Goal: Communication & Community: Answer question/provide support

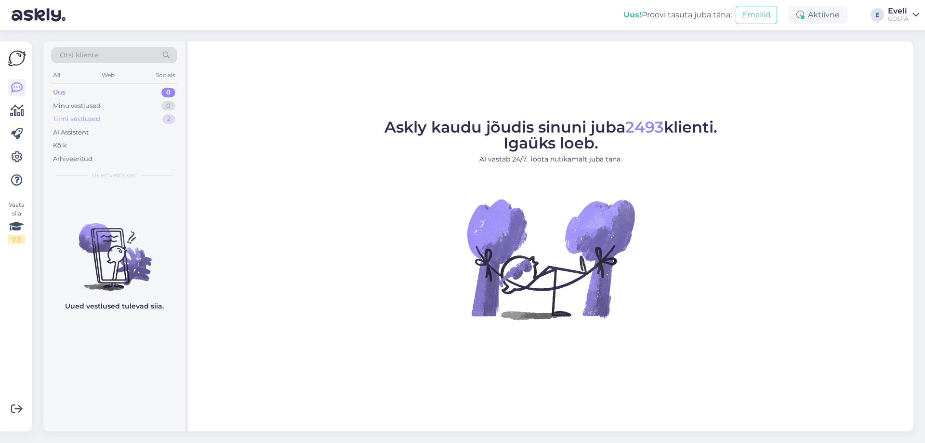
click at [106, 118] on div "Tiimi vestlused 2" at bounding box center [114, 118] width 126 height 13
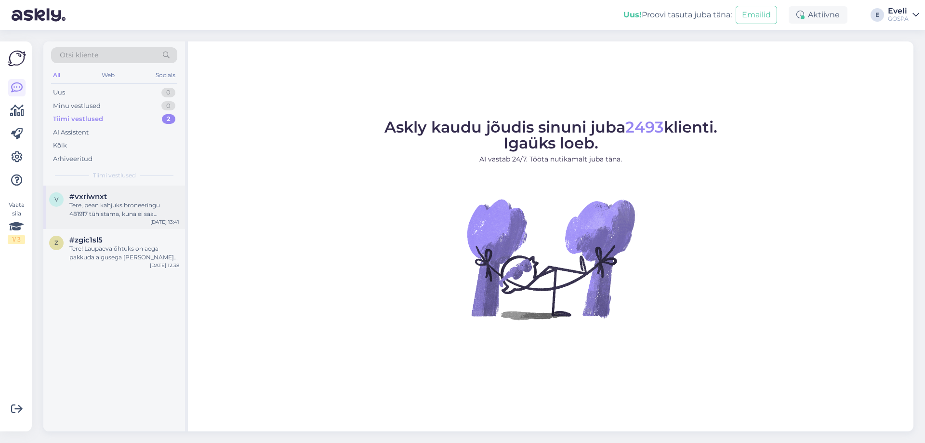
click at [132, 205] on div "Tere, pean kahjuks broneeringu 481917 tühistama, kuna ei saa [GEOGRAPHIC_DATA] …" at bounding box center [124, 209] width 110 height 17
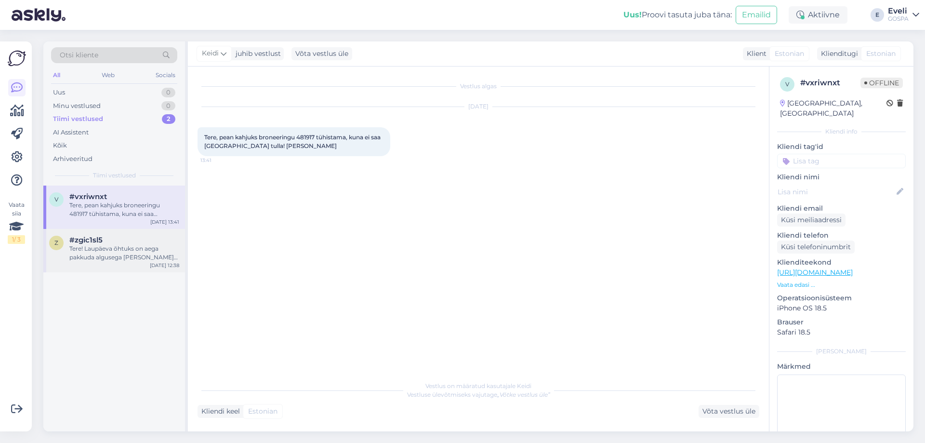
click at [132, 257] on div "Tere! Laupäeva õhtuks on aega pakkuda algusega [PERSON_NAME] 16.45, 17.30 või 1…" at bounding box center [124, 252] width 110 height 17
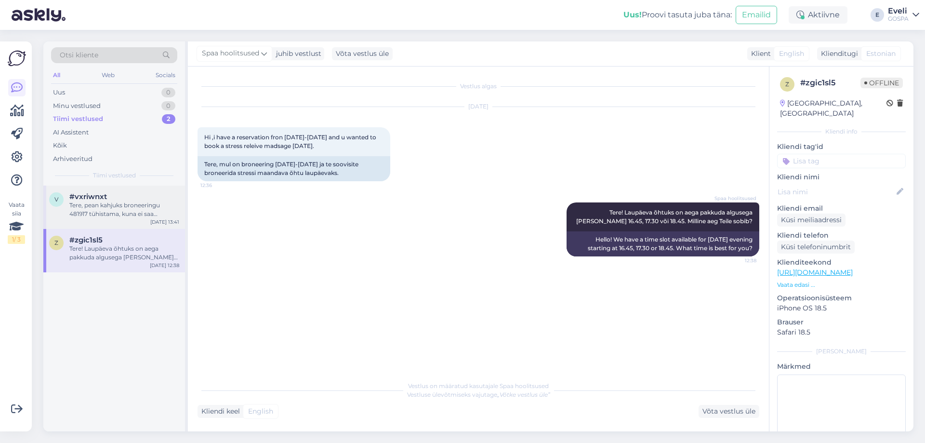
click at [131, 208] on div "Tere, pean kahjuks broneeringu 481917 tühistama, kuna ei saa [GEOGRAPHIC_DATA] …" at bounding box center [124, 209] width 110 height 17
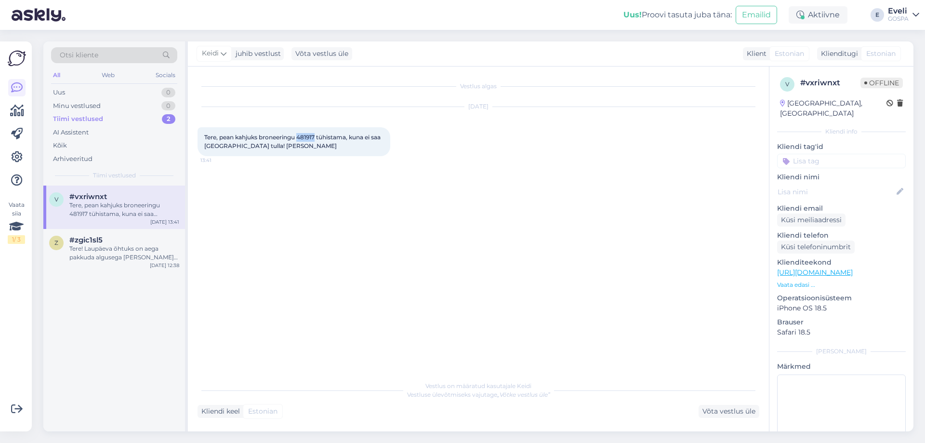
drag, startPoint x: 317, startPoint y: 135, endPoint x: 300, endPoint y: 135, distance: 17.3
click at [300, 135] on span "Tere, pean kahjuks broneeringu 481917 tühistama, kuna ei saa [GEOGRAPHIC_DATA] …" at bounding box center [293, 141] width 178 height 16
copy span "481917"
drag, startPoint x: 728, startPoint y: 407, endPoint x: 669, endPoint y: 394, distance: 60.3
click at [728, 407] on div "Võta vestlus üle" at bounding box center [728, 411] width 61 height 13
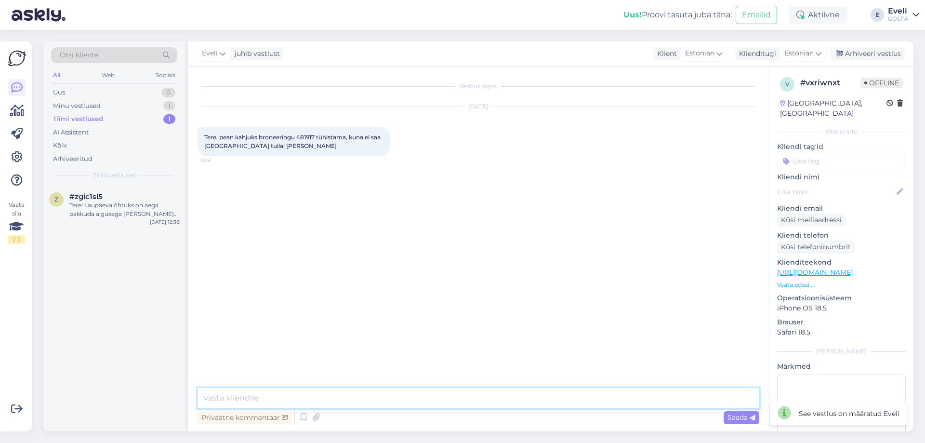
click at [476, 397] on textarea at bounding box center [478, 398] width 562 height 20
click at [214, 416] on div "Privaatne kommentaar" at bounding box center [244, 417] width 94 height 13
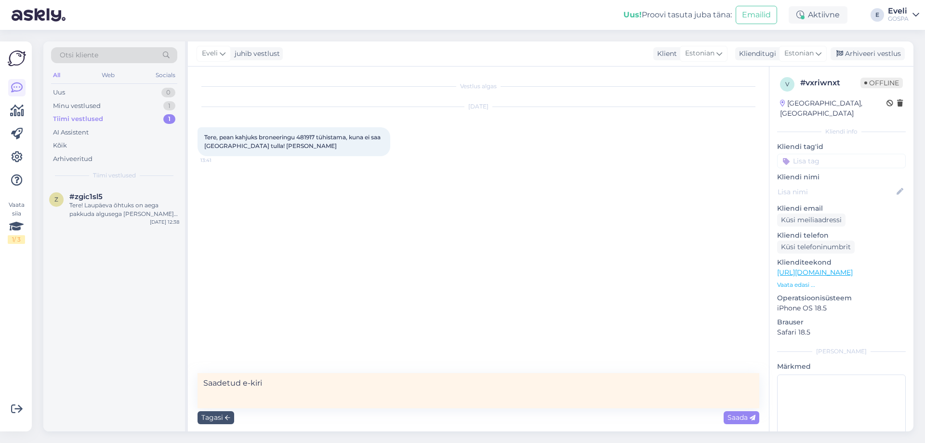
type textarea "Saadetud e-kiri."
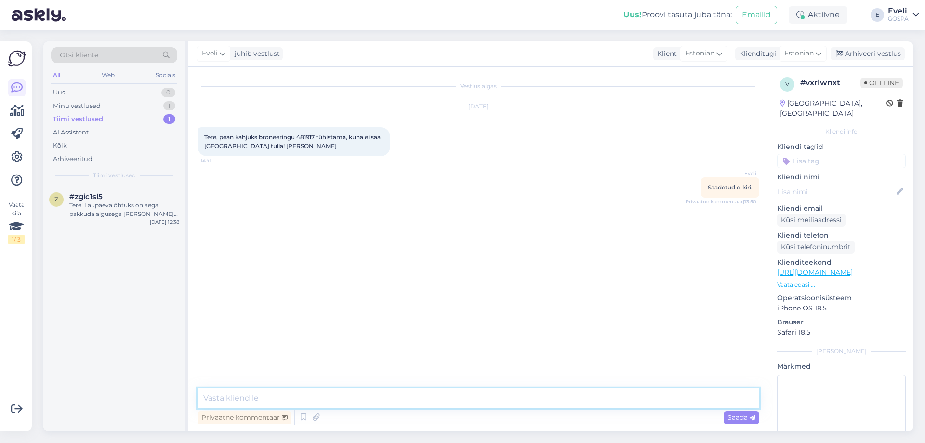
click at [243, 399] on textarea at bounding box center [478, 398] width 562 height 20
type textarea "Tere"
type textarea "Kinnitame, et [PERSON_NAME] broneering numbriga 481917 on tühistatud."
